Goal: Contribute content

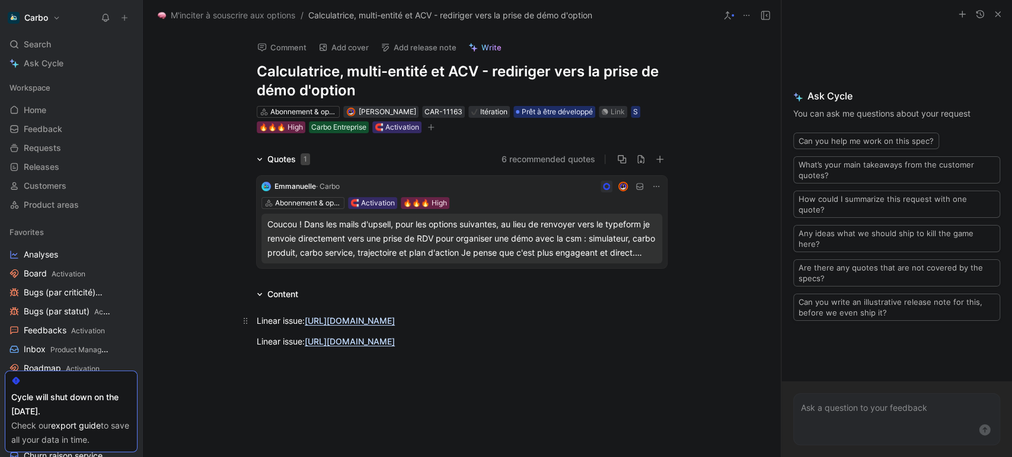
click at [251, 324] on p "Linear issue: [URL][DOMAIN_NAME]" at bounding box center [461, 321] width 455 height 20
click at [305, 347] on link "[URL][DOMAIN_NAME]" at bounding box center [350, 342] width 90 height 10
click at [410, 49] on button "Add release note" at bounding box center [418, 47] width 87 height 17
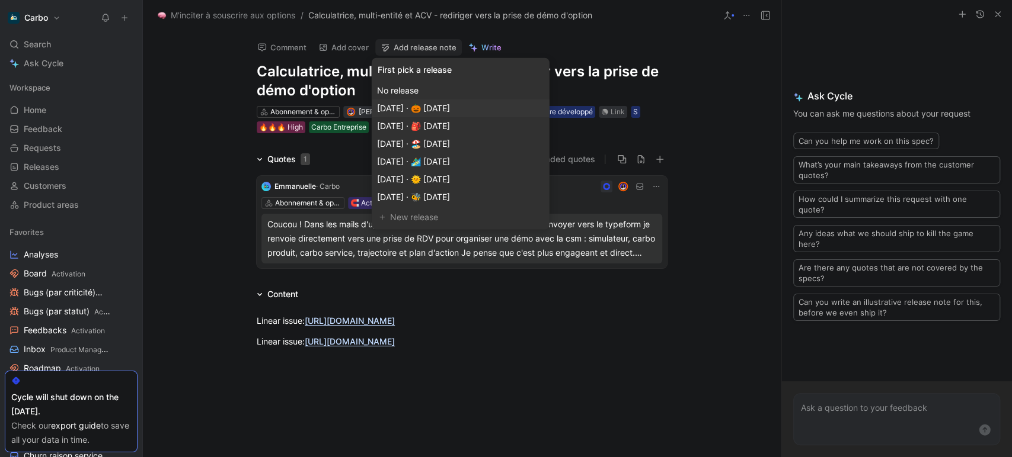
click at [450, 110] on span "[DATE] · 🎃 [DATE]" at bounding box center [413, 108] width 73 height 10
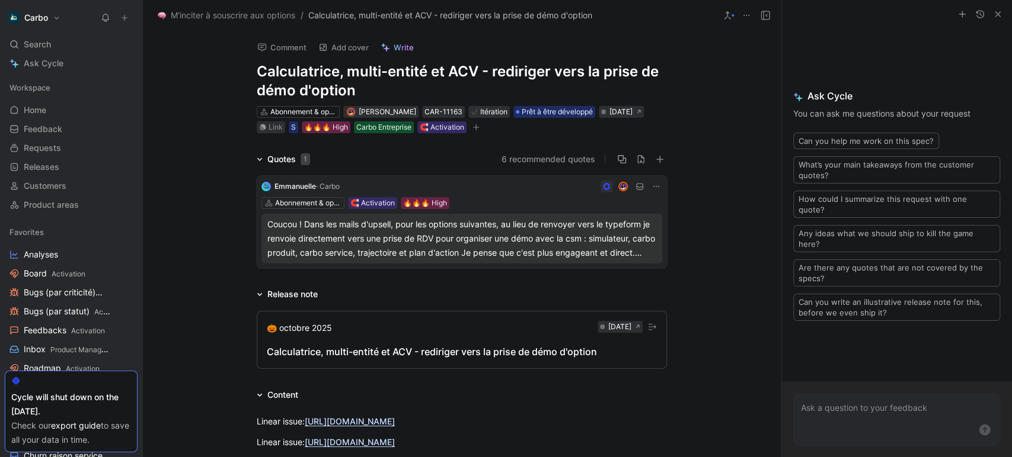
click at [452, 359] on button "🎃 [DATE] [DATE] Calculatrice, multi-entité et ACV - rediriger vers la prise de …" at bounding box center [462, 340] width 410 height 58
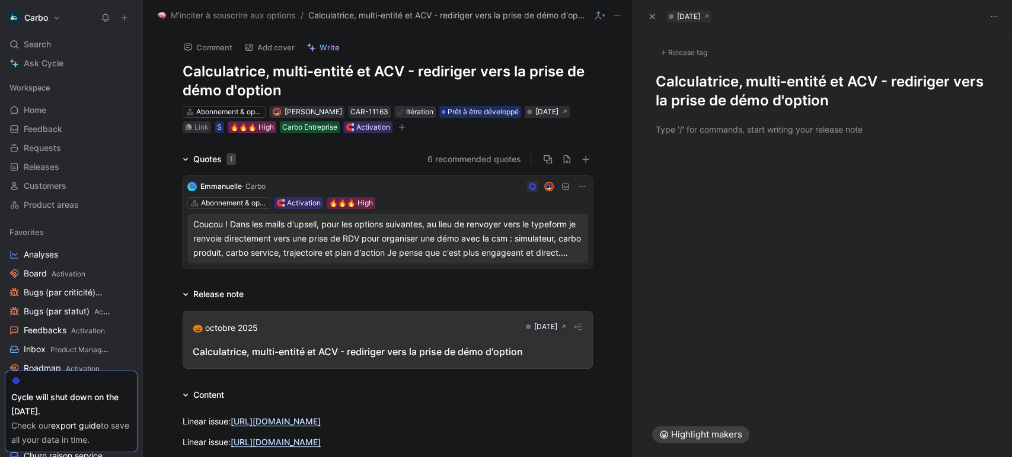
click at [674, 151] on div at bounding box center [822, 281] width 379 height 264
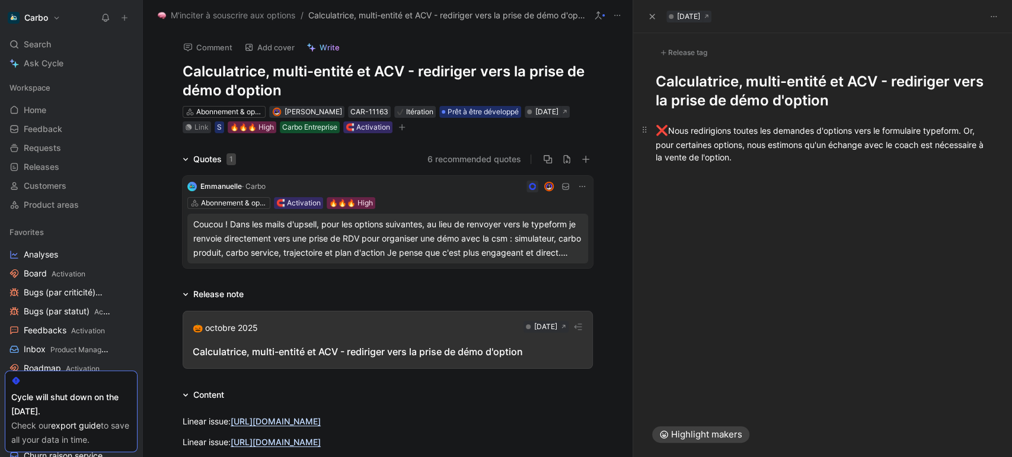
click at [757, 146] on div "❌ Nous redirigions toutes les demandes d'options vers le formulaire typeform. O…" at bounding box center [822, 143] width 334 height 40
click at [855, 155] on div "❌ Nous redirigions toutes les demandes d'options vers le formulaire typeform. O…" at bounding box center [822, 143] width 334 height 40
click at [940, 150] on div "❌ Nous redirigions toutes les demandes d'options vers le formulaire typeform. O…" at bounding box center [822, 143] width 334 height 40
click at [790, 181] on div "✅ ✅" at bounding box center [822, 179] width 334 height 15
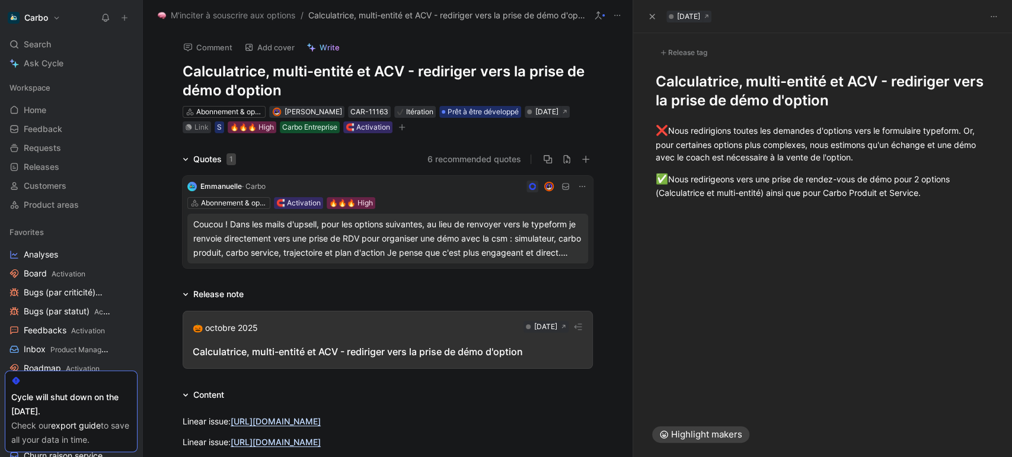
click at [680, 53] on div "Release tag" at bounding box center [683, 53] width 56 height 14
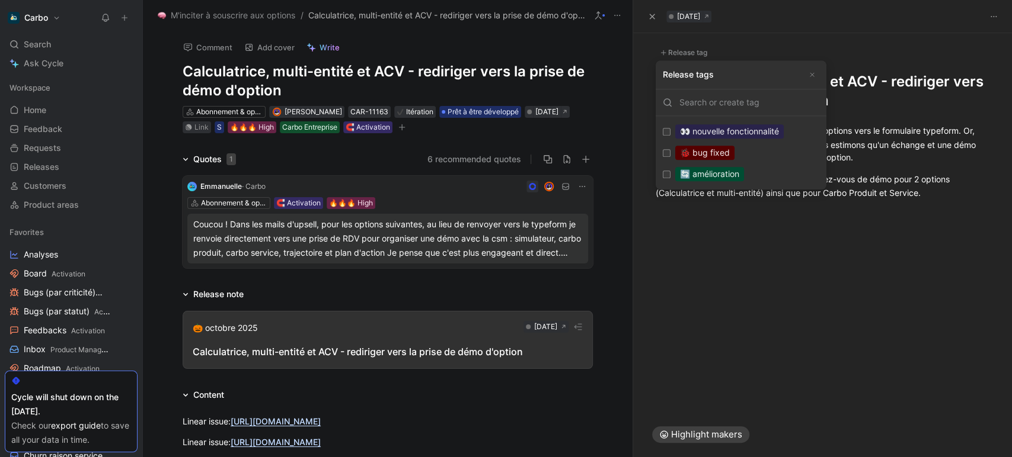
click at [717, 172] on div "🔄 amélioration" at bounding box center [709, 174] width 69 height 14
click at [670, 172] on input "🔄 amélioration Edit" at bounding box center [667, 175] width 8 height 8
checkbox input "true"
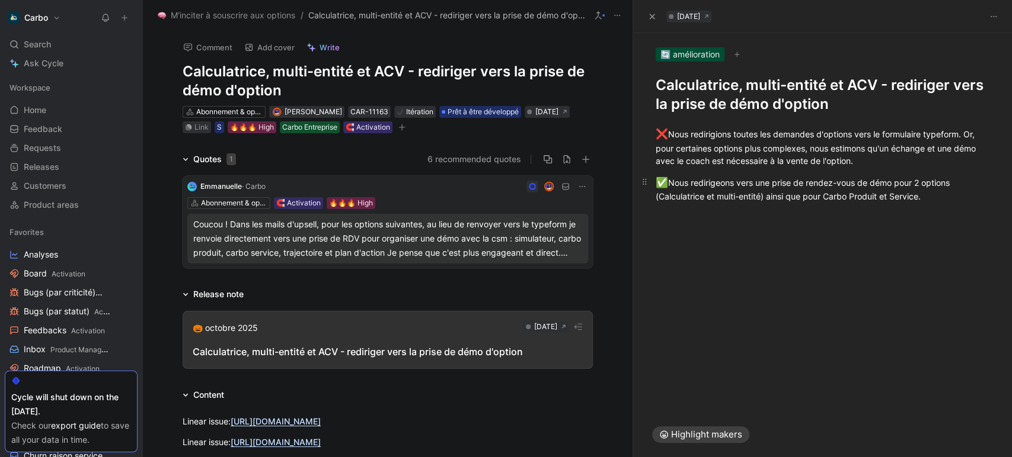
click at [931, 196] on div "✅ Nous redirigeons vers une prise de rendez-vous de démo pour 2 options (Calcul…" at bounding box center [822, 189] width 334 height 28
click at [868, 220] on div "Via la page d’option" at bounding box center [828, 215] width 322 height 12
click at [744, 241] on div at bounding box center [828, 247] width 322 height 12
click at [670, 181] on div "✅ Nous redirigeons vers une prise de rendez-vous de démo pour 2 options (Calcul…" at bounding box center [822, 189] width 334 height 28
drag, startPoint x: 770, startPoint y: 196, endPoint x: 645, endPoint y: 200, distance: 124.5
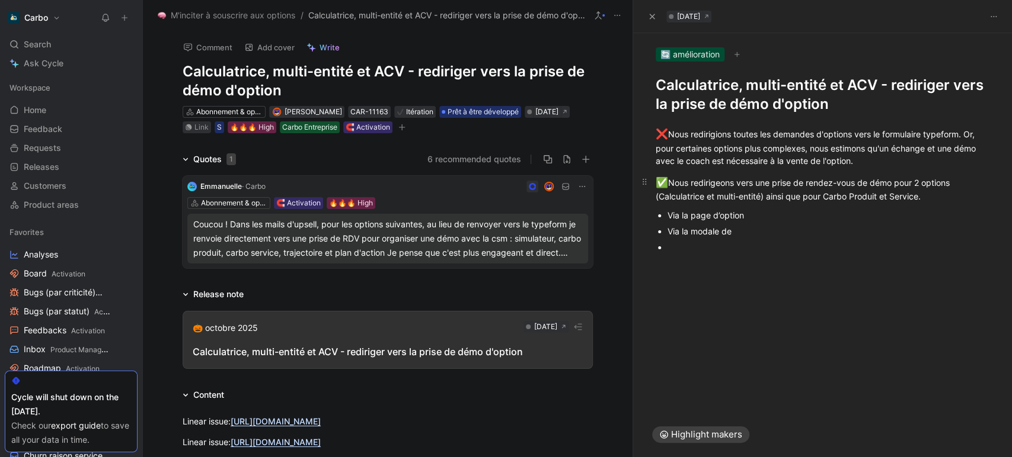
click at [645, 200] on p "✅ Nous redirigeons vers une prise de rendez-vous de démo pour 2 options (Calcul…" at bounding box center [822, 189] width 379 height 35
click at [731, 178] on icon "button" at bounding box center [732, 176] width 9 height 9
click at [710, 249] on div at bounding box center [828, 247] width 322 height 12
click at [804, 223] on p "Via le popup de la Calculatrice" at bounding box center [828, 231] width 322 height 16
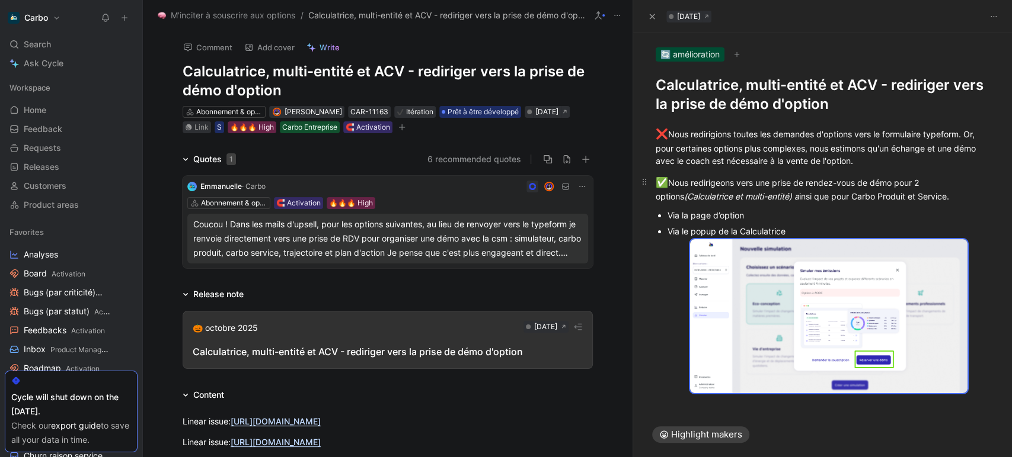
click at [730, 193] on em "(Calculatrice et multi-entité) a" at bounding box center [741, 196] width 115 height 10
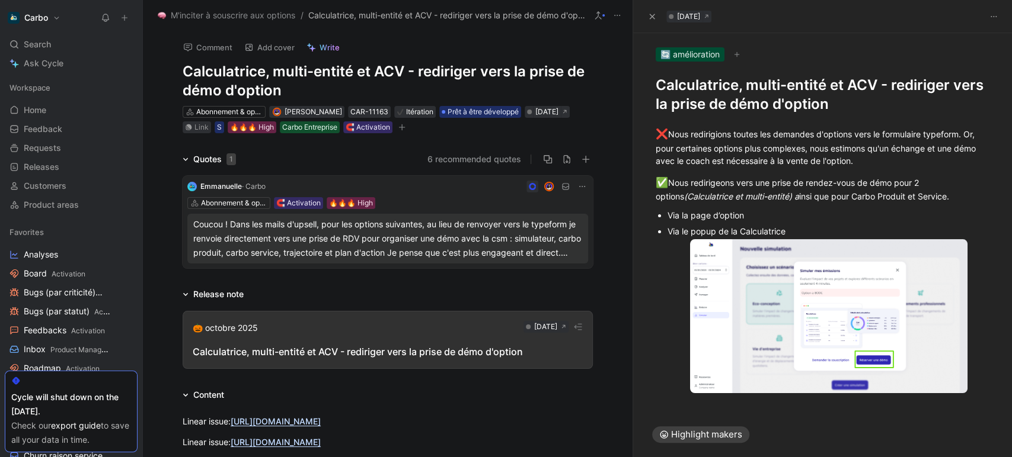
click at [405, 129] on icon "button" at bounding box center [401, 127] width 7 height 7
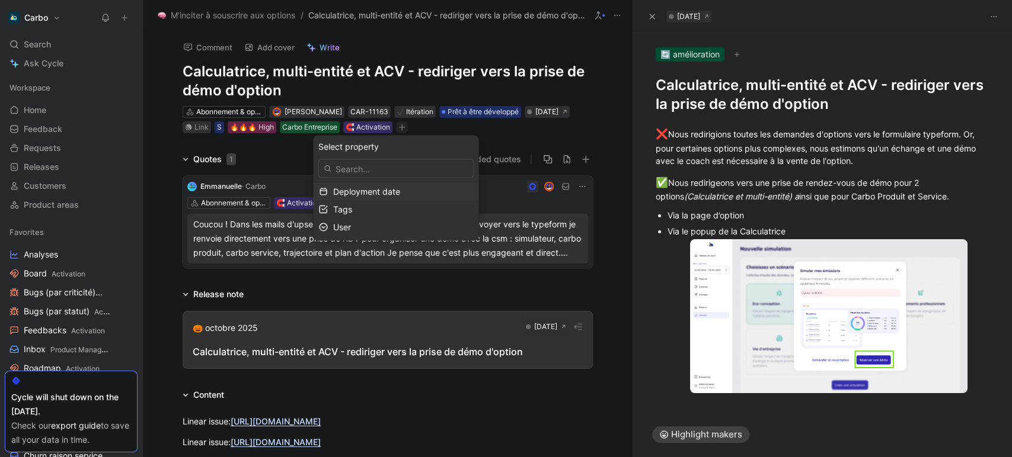
click at [366, 193] on span "Deployment date" at bounding box center [365, 191] width 67 height 10
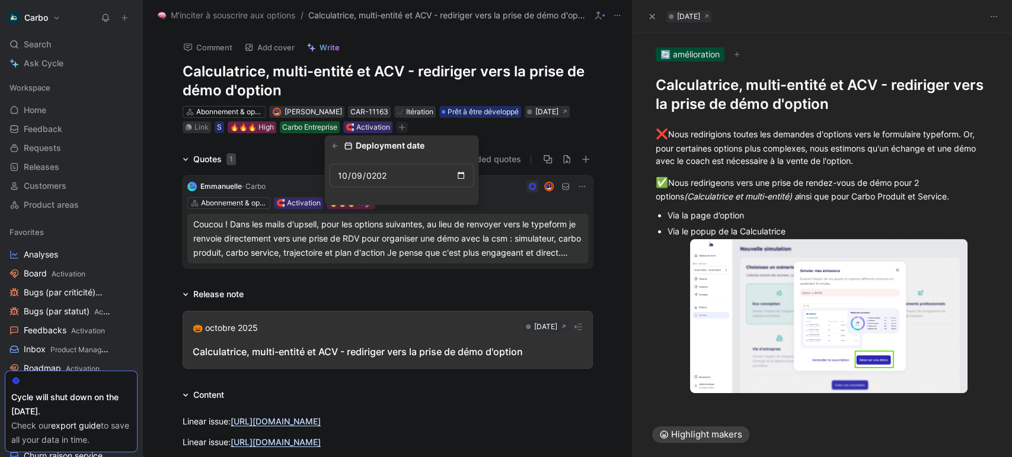
type input "[DATE]"
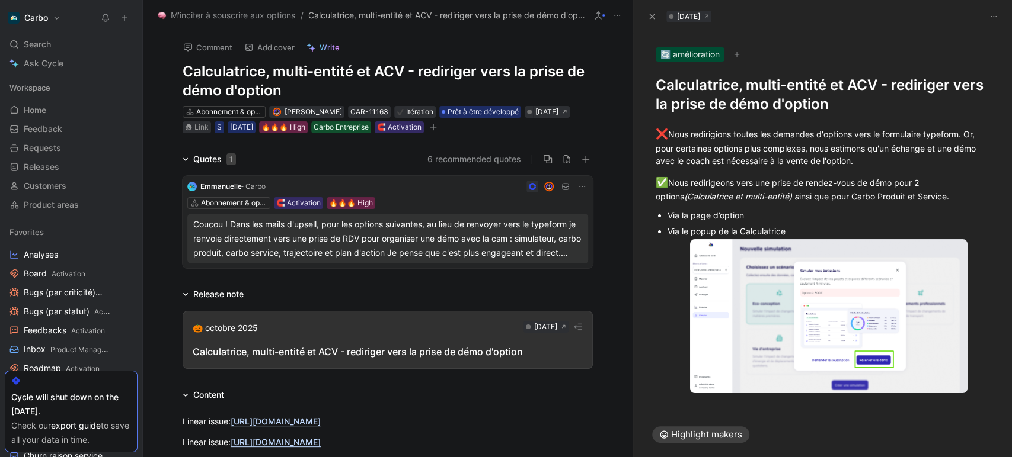
scroll to position [38, 0]
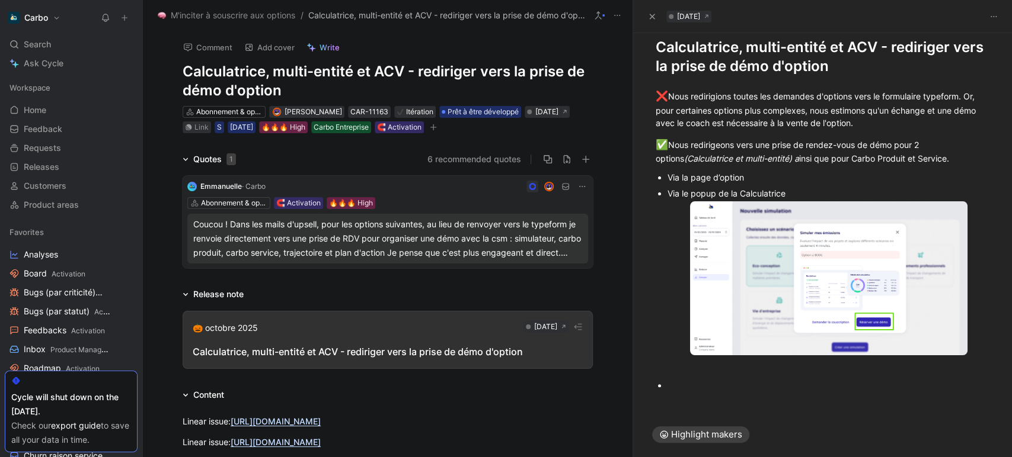
click at [688, 386] on div at bounding box center [828, 385] width 322 height 12
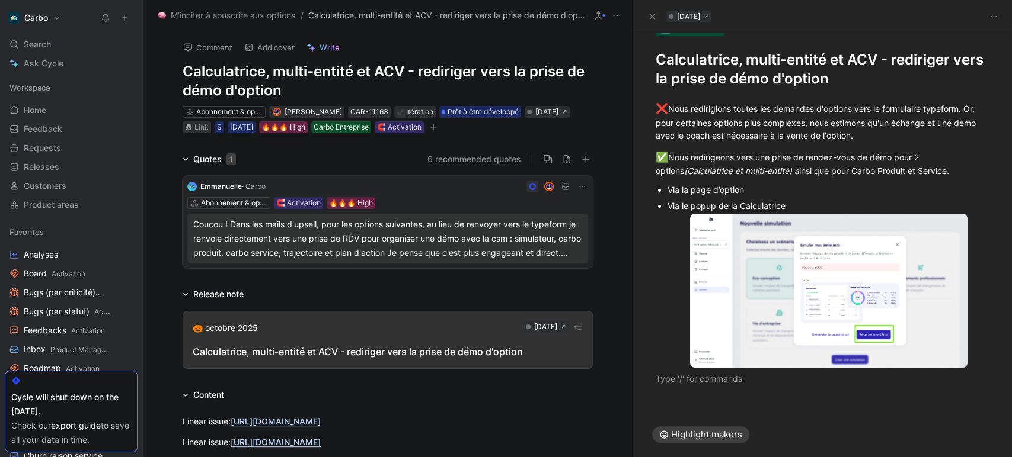
scroll to position [21, 0]
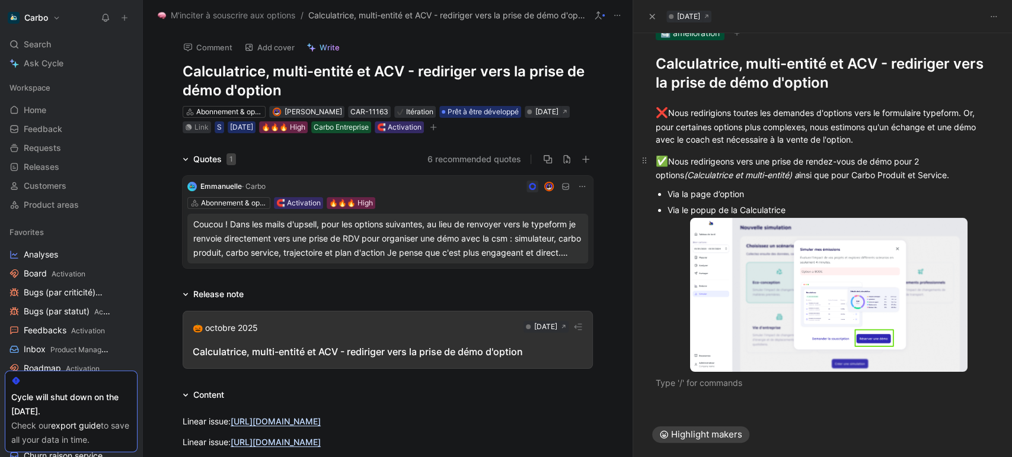
click at [898, 161] on div "✅ Nous redirigeons vers une prise de rendez-vous de démo pour 2 options (Calcul…" at bounding box center [822, 168] width 334 height 28
click at [804, 174] on div "✅ Nous redirigeons vers une prise de rendez-vous de démo d’options pour 2 optio…" at bounding box center [822, 168] width 334 height 28
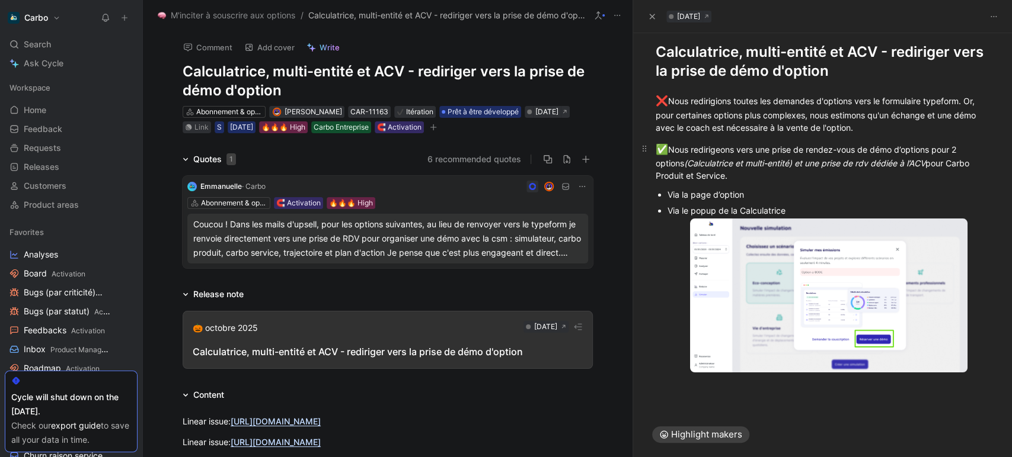
drag, startPoint x: 801, startPoint y: 165, endPoint x: 953, endPoint y: 160, distance: 152.4
click at [953, 160] on div "✅ Nous redirigeons vers une prise de rendez-vous de démo d’options pour 2 optio…" at bounding box center [822, 162] width 334 height 40
click at [840, 142] on icon "button" at bounding box center [838, 143] width 9 height 9
click at [934, 159] on div "✅ Nous redirigeons vers une prise de rendez-vous de démo d’options pour 2 optio…" at bounding box center [822, 162] width 334 height 40
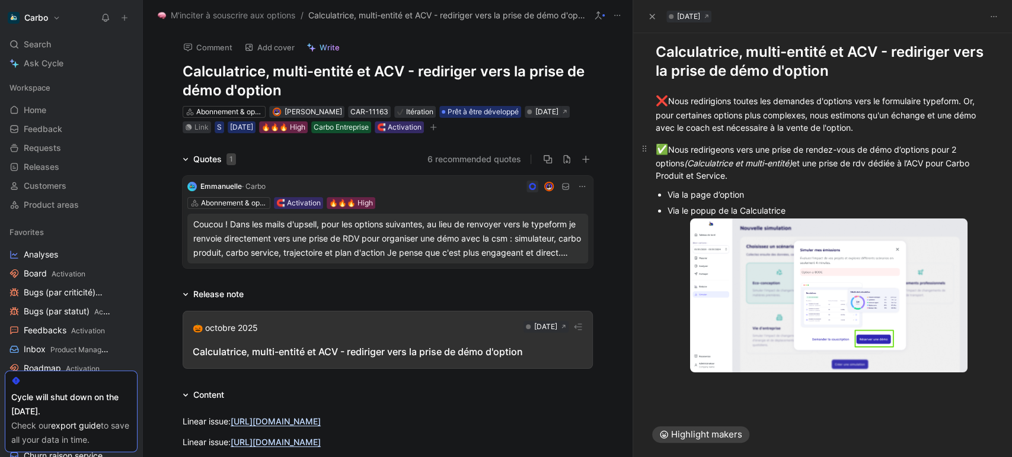
click at [743, 149] on div "✅ Nous redirigeons vers une prise de rendez-vous de démo d’options pour 2 optio…" at bounding box center [822, 162] width 334 height 40
click at [812, 148] on div "✅ Nous redirigeons vers une prise de rendez-vous de démo d’options pour 2 optio…" at bounding box center [822, 162] width 334 height 40
click at [770, 152] on div "✅ Nous redirigeons vers une prise de rendez-vous de démo d’options pour 2 optio…" at bounding box center [822, 162] width 334 height 40
click at [791, 178] on div "✅ Nous redirigeons vers la prise de rendez-vous de démo d’options pour 2 option…" at bounding box center [822, 162] width 334 height 40
drag, startPoint x: 827, startPoint y: 162, endPoint x: 930, endPoint y: 162, distance: 103.1
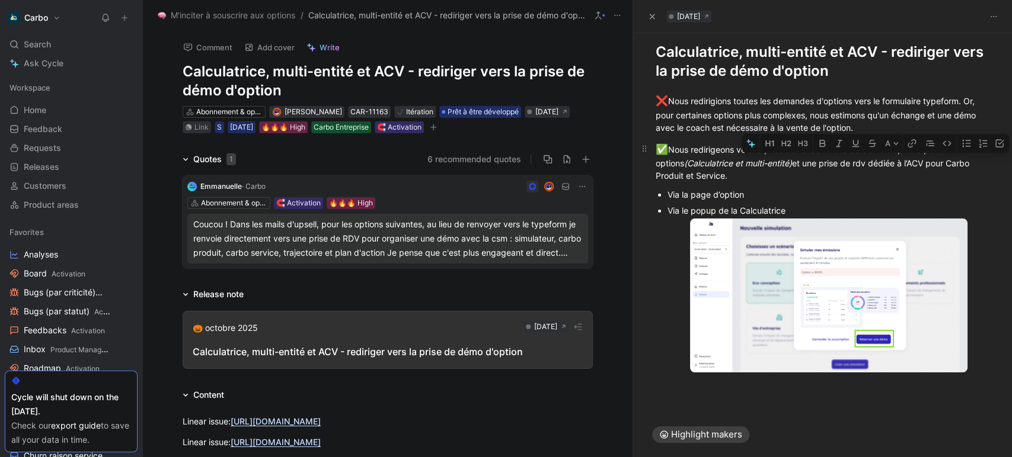
click at [930, 162] on div "✅ Nous redirigeons vers la prise de rendez-vous de démo d’options pour 2 option…" at bounding box center [822, 162] width 334 height 40
click at [911, 142] on icon "button" at bounding box center [911, 143] width 9 height 9
type input "[URL][DOMAIN_NAME] /?email={{user_email}}&company={{company_name}}&utm_source=p…"
click at [795, 184] on p "✅ Nous redirigeons vers la prise de rendez-vous de démo d’options pour 2 option…" at bounding box center [822, 162] width 379 height 47
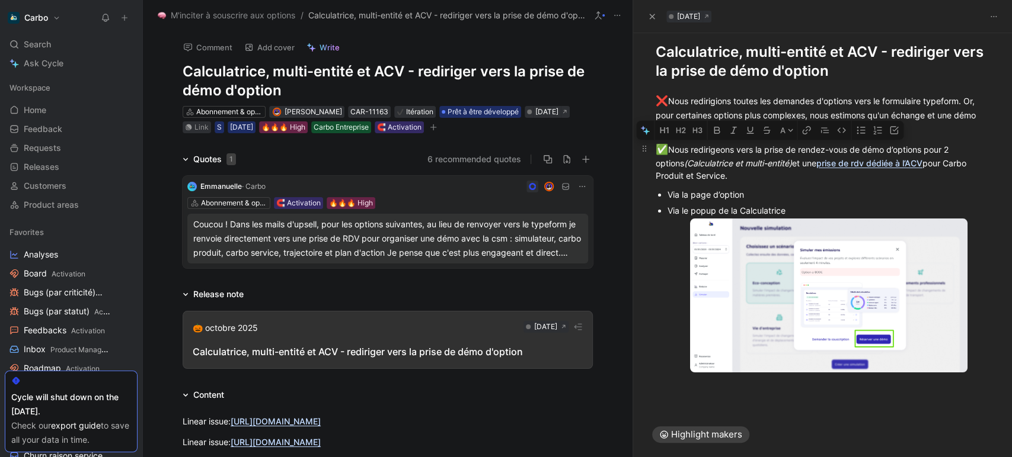
drag, startPoint x: 765, startPoint y: 148, endPoint x: 683, endPoint y: 161, distance: 82.7
click at [683, 161] on div "✅ Nous redirigeons vers la prise de rendez-vous de démo d’options pour 2 option…" at bounding box center [822, 162] width 334 height 40
click at [803, 132] on icon "button" at bounding box center [805, 130] width 9 height 9
type input "https://[DOMAIN_NAME]/emmanuelle-vignial/demo-options-carbo/?email={{user_email…"
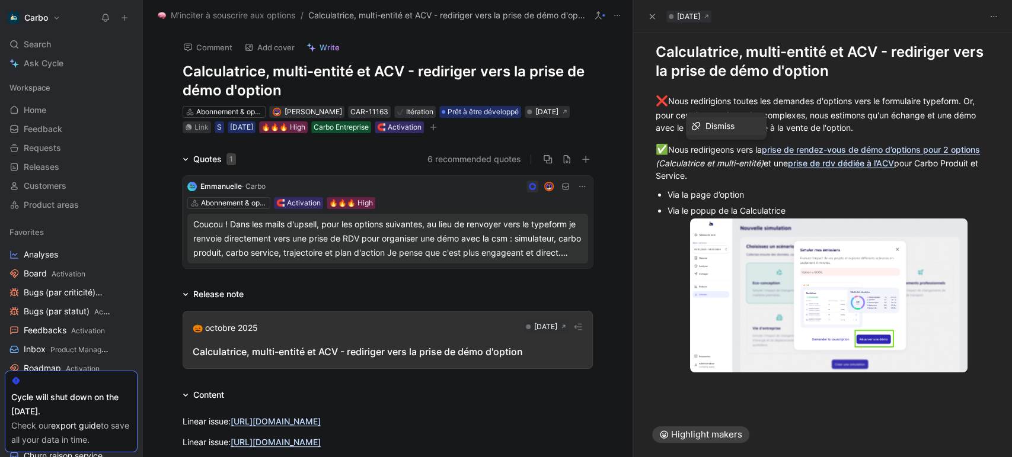
click at [802, 197] on div "Via la page d’option" at bounding box center [828, 194] width 322 height 12
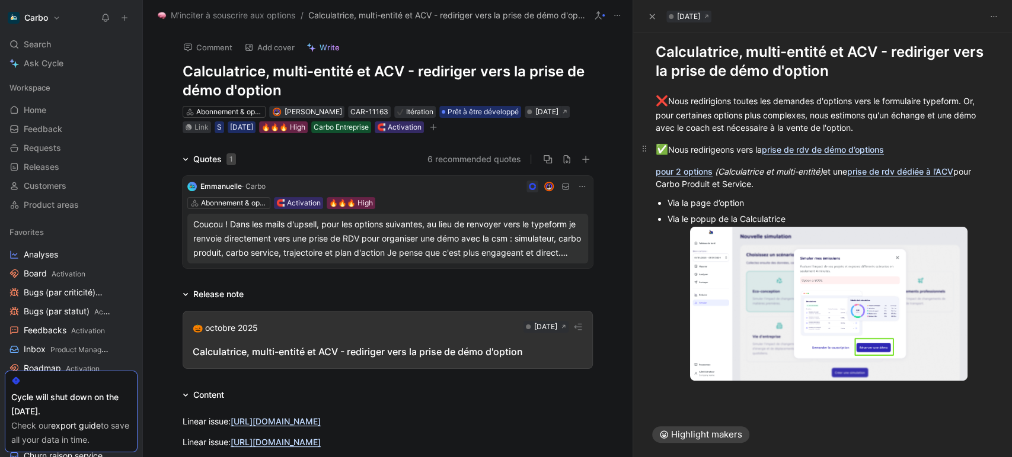
click at [930, 151] on div "✅ Nous redirigeons vers la prise de rdv de démo d’options" at bounding box center [822, 149] width 334 height 15
click at [756, 152] on div "✅ Nous redirigeons vers la prise de rdv de démo d’options" at bounding box center [822, 149] width 334 height 15
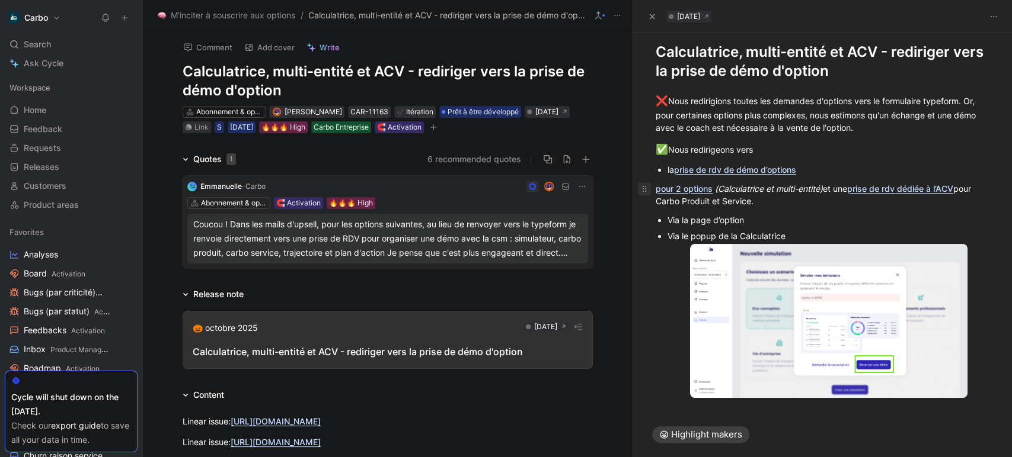
drag, startPoint x: 716, startPoint y: 190, endPoint x: 645, endPoint y: 188, distance: 71.7
click at [645, 188] on p "pour 2 options (Calculatrice et multi-entité) et une prise de rdv dédiée à l’AC…" at bounding box center [822, 195] width 379 height 32
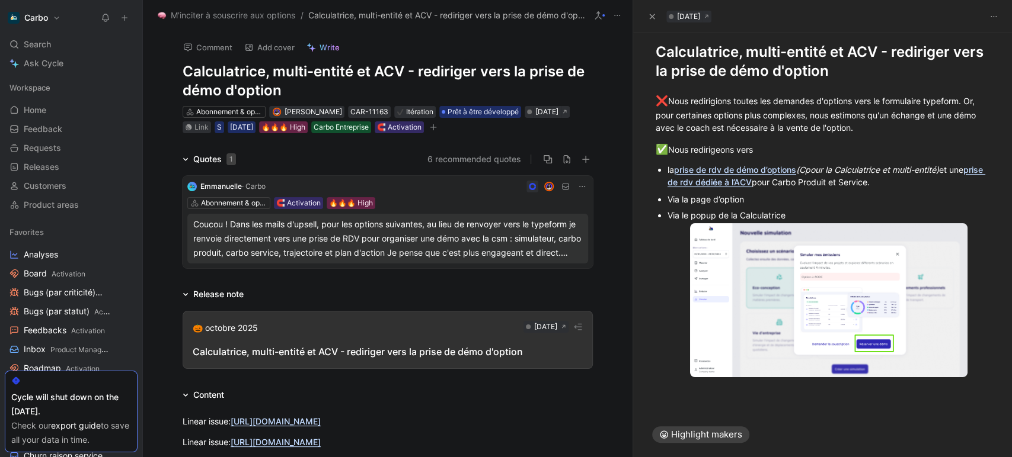
click at [802, 165] on em "(Cpour la Calculatrice et multi-entité)" at bounding box center [867, 170] width 143 height 10
click at [885, 168] on em "pour la Calculatrice et multi-entité)" at bounding box center [863, 170] width 134 height 10
click at [949, 169] on div "la prise de rdv de démo d’options pour la Calculatrice et le multi-entité) et u…" at bounding box center [828, 176] width 322 height 25
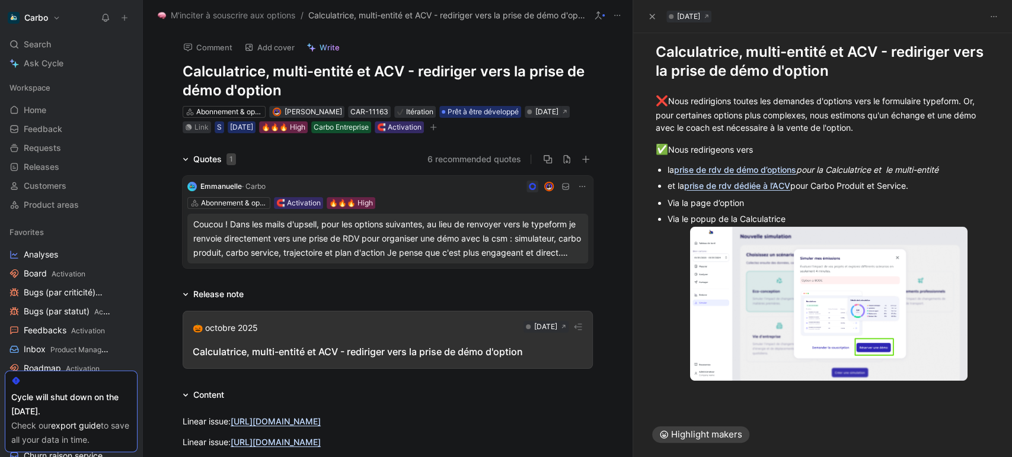
click at [942, 185] on div "et la prise de rdv dédiée à l’ACV pour Carbo Produit et Service." at bounding box center [828, 186] width 322 height 12
click at [671, 149] on div "✅ Nous redirigeons vers" at bounding box center [822, 149] width 334 height 15
click at [669, 203] on div "Via la page d’option" at bounding box center [828, 203] width 322 height 12
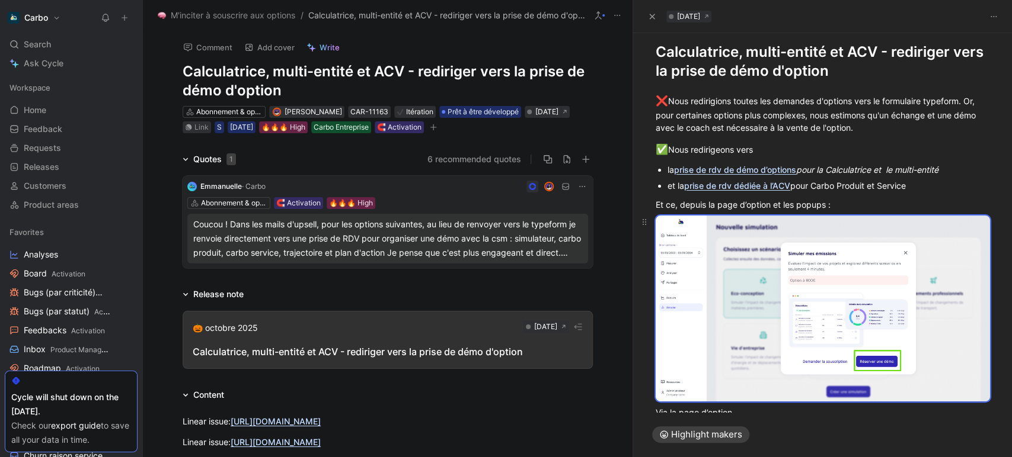
scroll to position [100, 0]
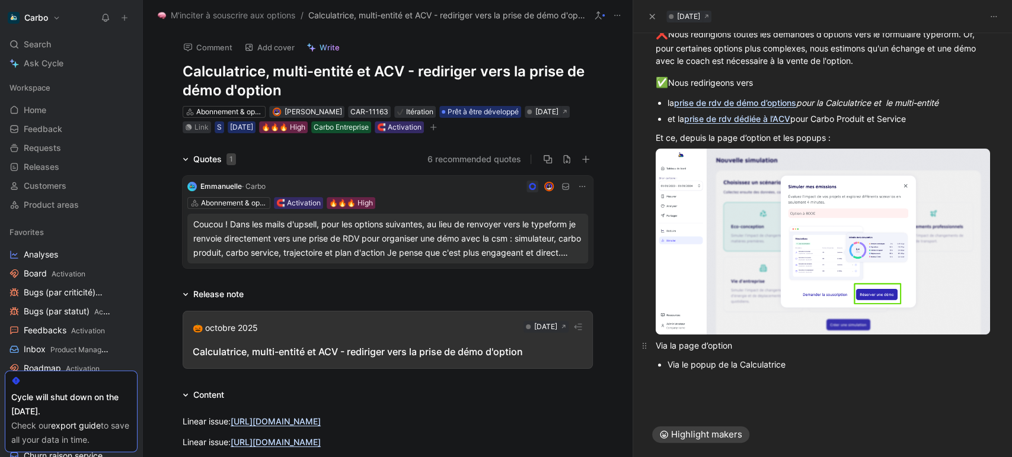
drag, startPoint x: 661, startPoint y: 348, endPoint x: 654, endPoint y: 348, distance: 7.1
click at [654, 348] on div "❌ Nous redirigions toutes les demandes d'options vers le formulaire typeform. O…" at bounding box center [822, 208] width 379 height 389
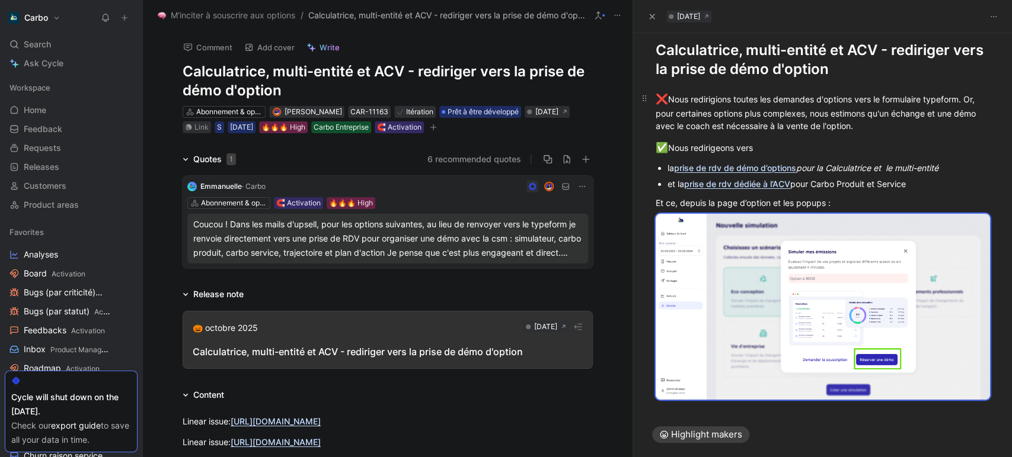
scroll to position [33, 0]
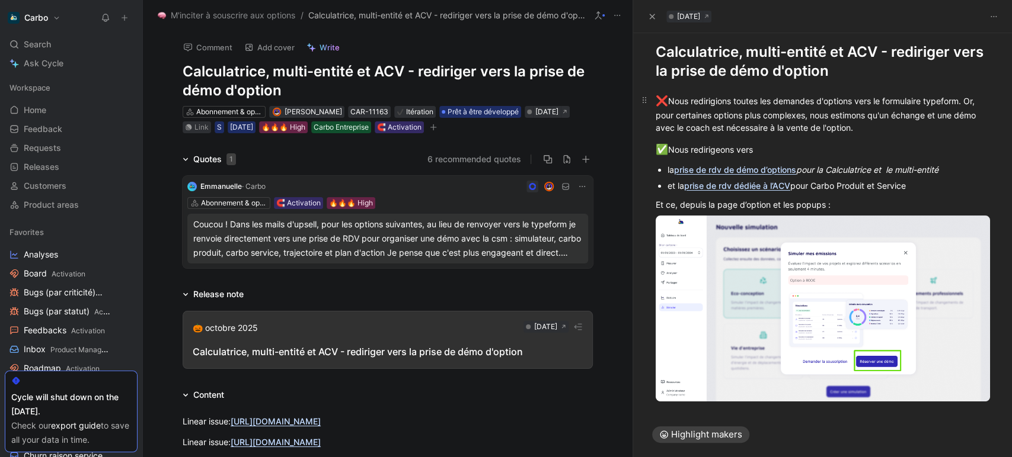
click at [719, 98] on div "❌ Nous redirigions toutes les demandes d'options vers le formulaire typeform. O…" at bounding box center [822, 114] width 334 height 40
click at [909, 114] on div "❌ Nous redirigions toutes les demandes d'options vers le formulaire typeform. O…" at bounding box center [822, 114] width 334 height 40
drag, startPoint x: 908, startPoint y: 114, endPoint x: 792, endPoint y: 129, distance: 117.2
click at [792, 129] on div "❌ Nous redirigions toutes les demandes d'options vers le formulaire typeform. O…" at bounding box center [822, 114] width 334 height 40
click at [801, 85] on div "❌ Nous redirigions toutes les demandes d'options vers le formulaire typeform. O…" at bounding box center [822, 256] width 379 height 351
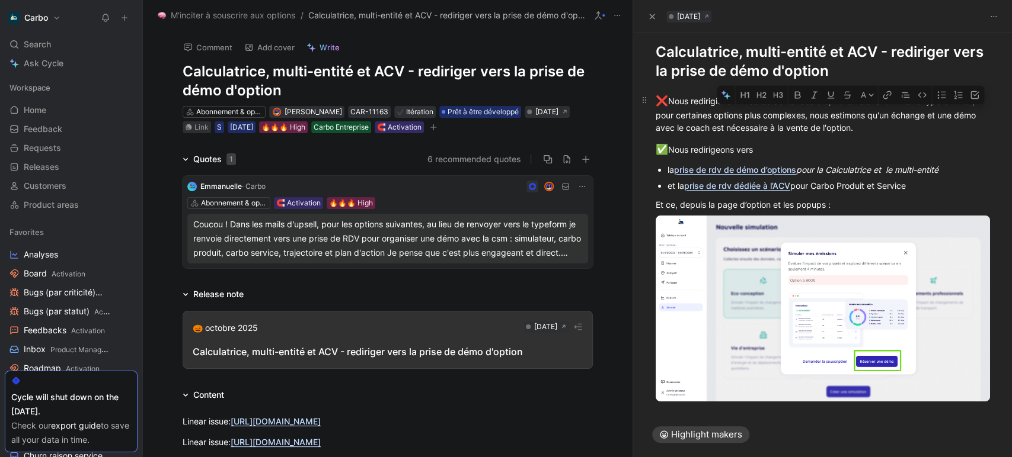
drag, startPoint x: 793, startPoint y: 132, endPoint x: 907, endPoint y: 114, distance: 115.7
click at [907, 114] on div "❌ Nous redirigions toutes les demandes d'options vers le formulaire typeform. O…" at bounding box center [822, 114] width 334 height 40
click at [795, 101] on button "button" at bounding box center [797, 94] width 18 height 19
click at [815, 159] on p "✅ Nous redirigeons vers" at bounding box center [822, 150] width 379 height 23
click at [802, 165] on em "pour la Calculatrice et le multi-entité" at bounding box center [867, 170] width 142 height 10
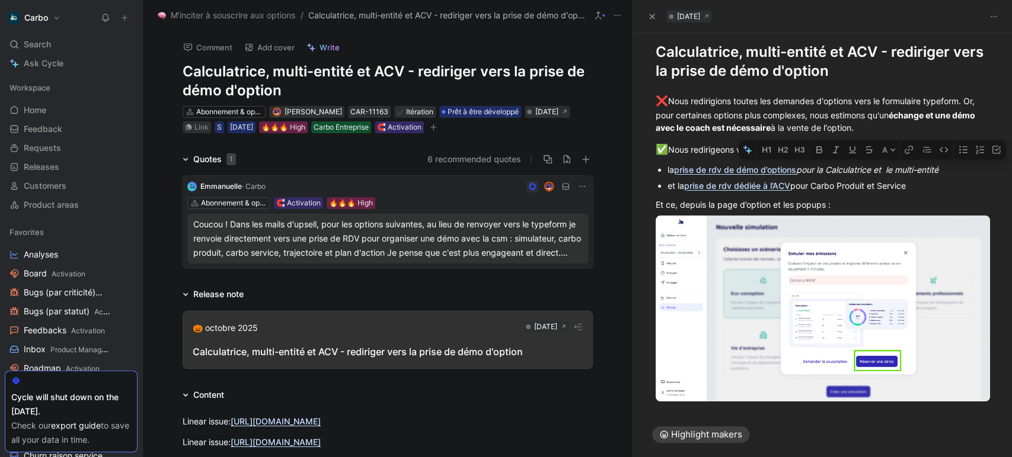
drag, startPoint x: 798, startPoint y: 167, endPoint x: 943, endPoint y: 173, distance: 145.3
click at [943, 173] on div "la prise de rdv de démo d’options pour la Calculatrice et le multi-entité" at bounding box center [828, 170] width 322 height 12
click at [839, 149] on icon "button" at bounding box center [835, 149] width 9 height 9
click at [805, 169] on div "la prise de rdv de démo d’options pour la Calculatrice et le multi-entité" at bounding box center [828, 170] width 322 height 12
